Goal: Book appointment/travel/reservation

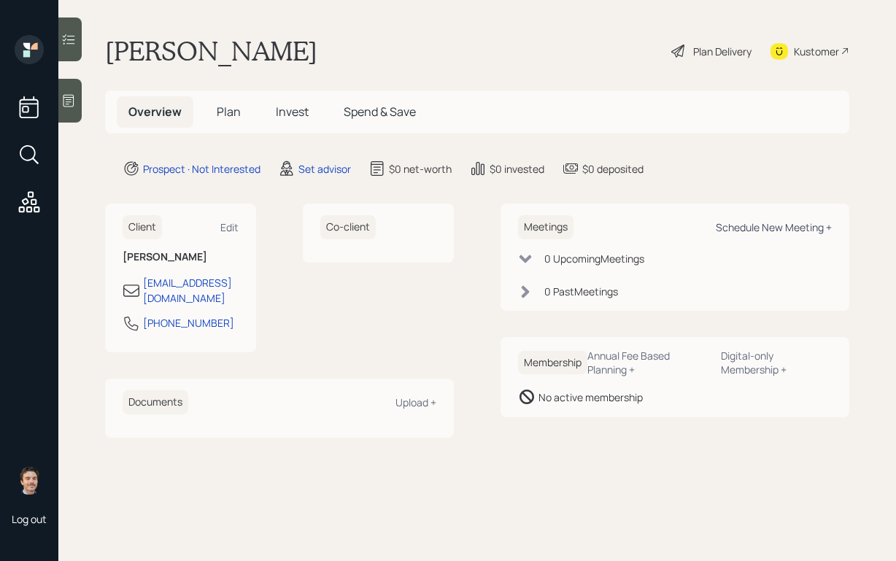
click at [729, 226] on div "Schedule New Meeting +" at bounding box center [774, 227] width 116 height 14
select select "round-[PERSON_NAME]"
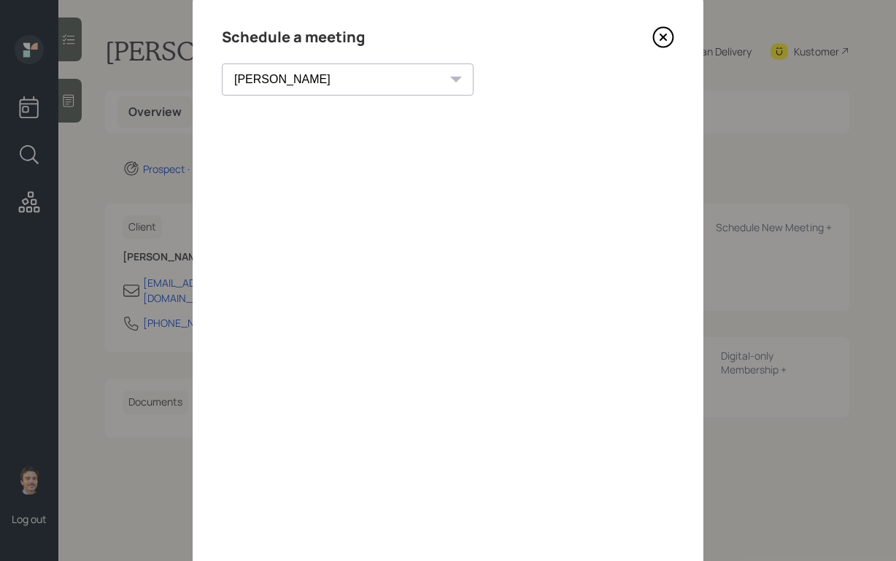
scroll to position [47, 0]
click at [659, 34] on icon at bounding box center [663, 30] width 22 height 22
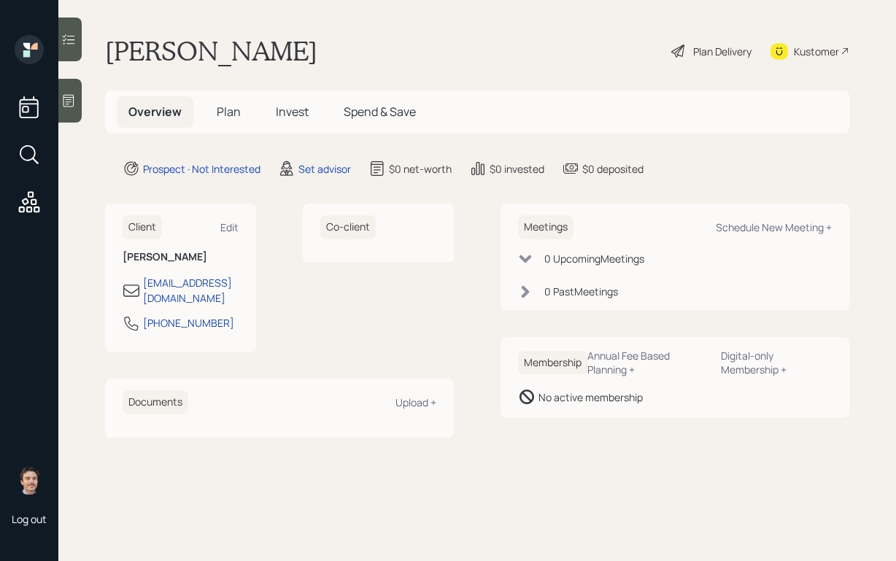
click at [69, 112] on div at bounding box center [69, 101] width 23 height 44
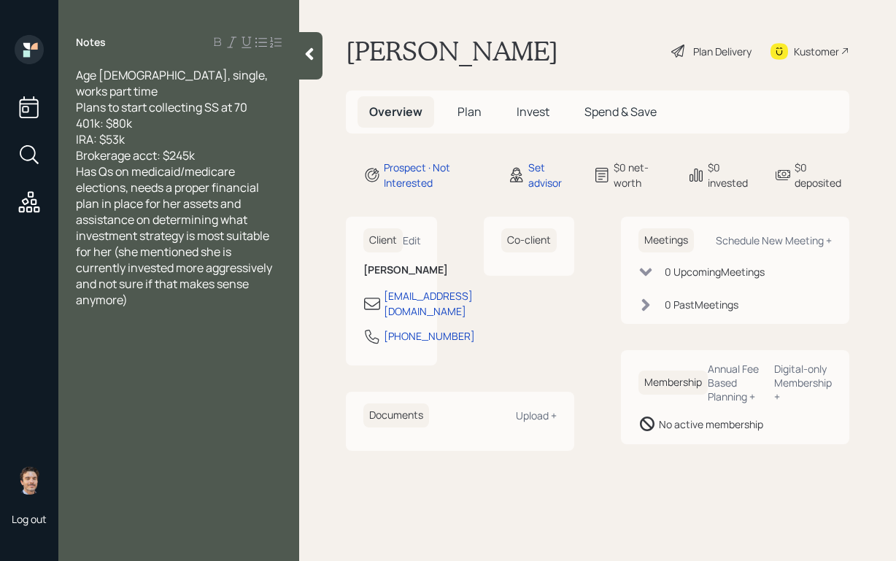
click at [210, 147] on div "Brokerage acct: $245k" at bounding box center [179, 155] width 206 height 16
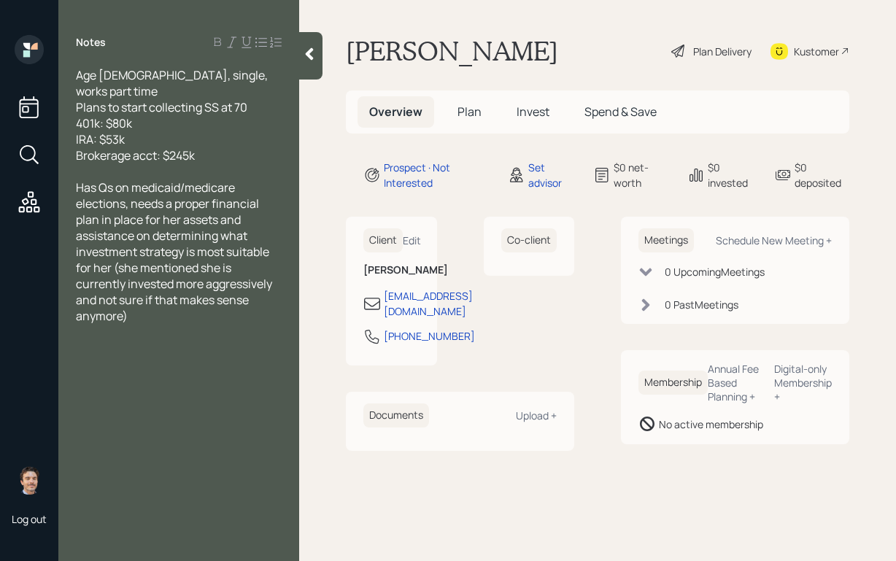
click at [308, 61] on icon at bounding box center [309, 54] width 15 height 15
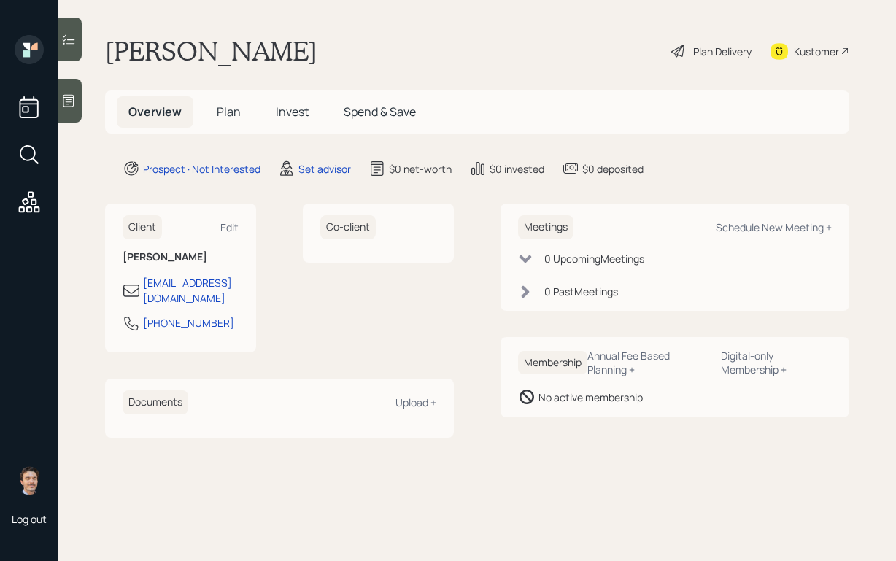
click at [70, 104] on icon at bounding box center [68, 100] width 15 height 15
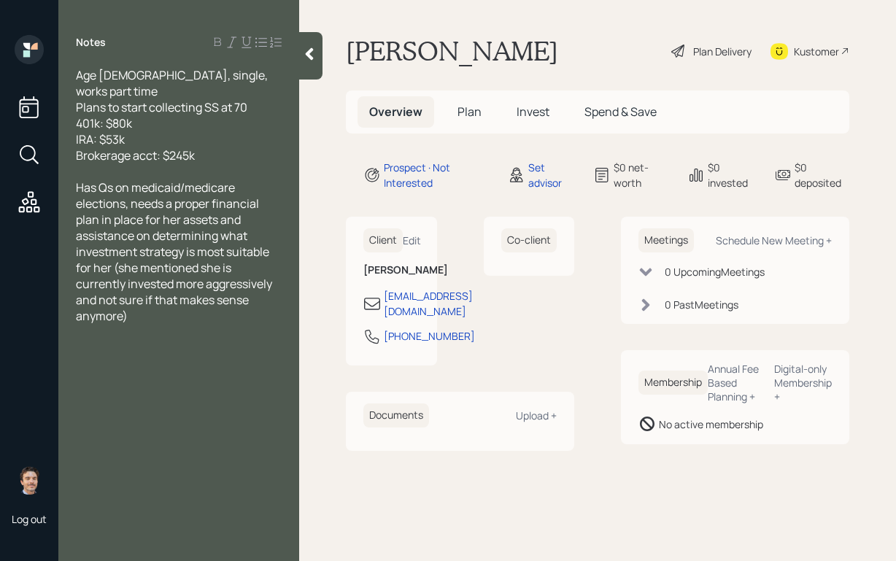
click at [304, 53] on icon at bounding box center [309, 54] width 15 height 15
